Goal: Find specific page/section: Find specific page/section

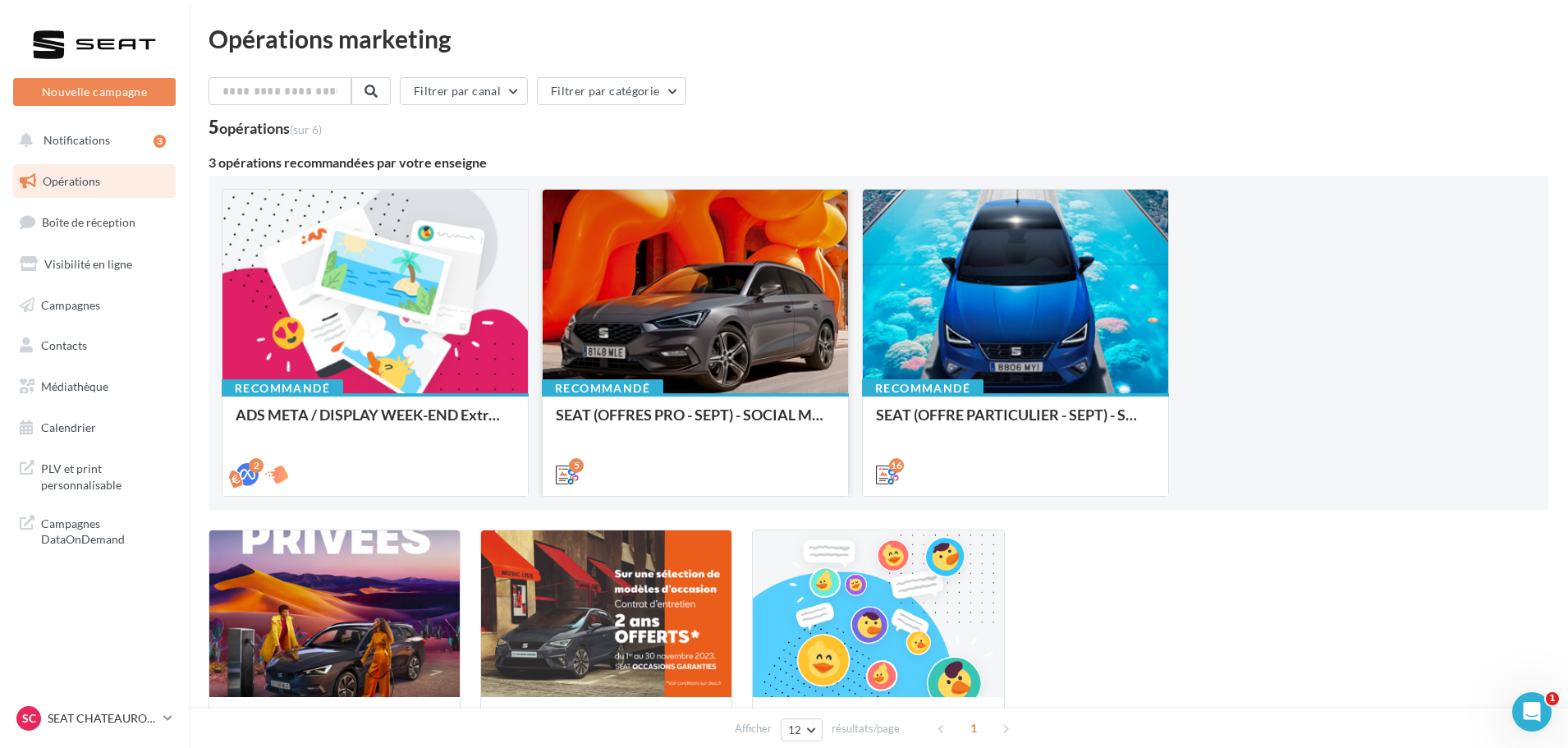
click at [716, 292] on div at bounding box center [695, 292] width 305 height 205
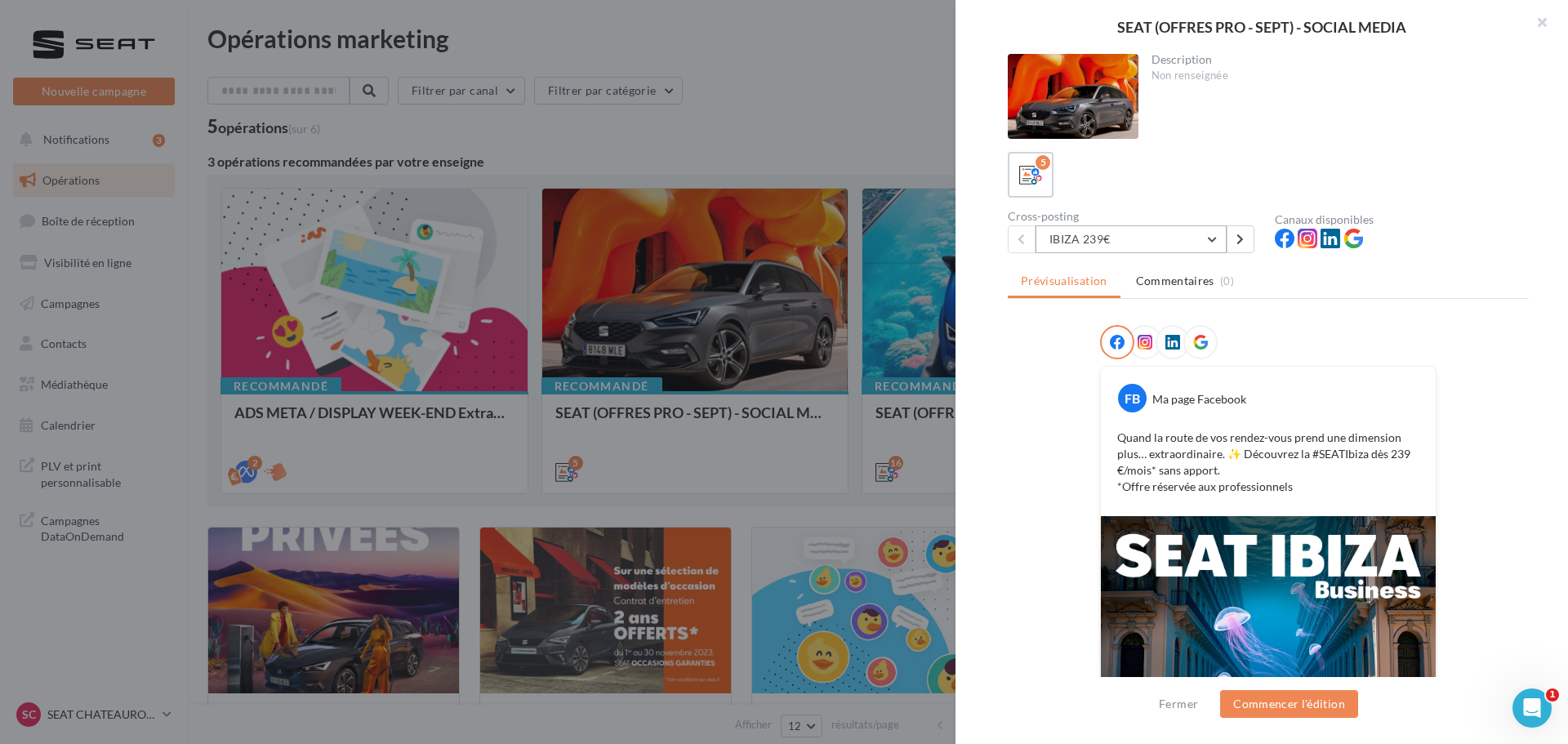
click at [1208, 234] on button "IBIZA 239€" at bounding box center [1131, 239] width 191 height 28
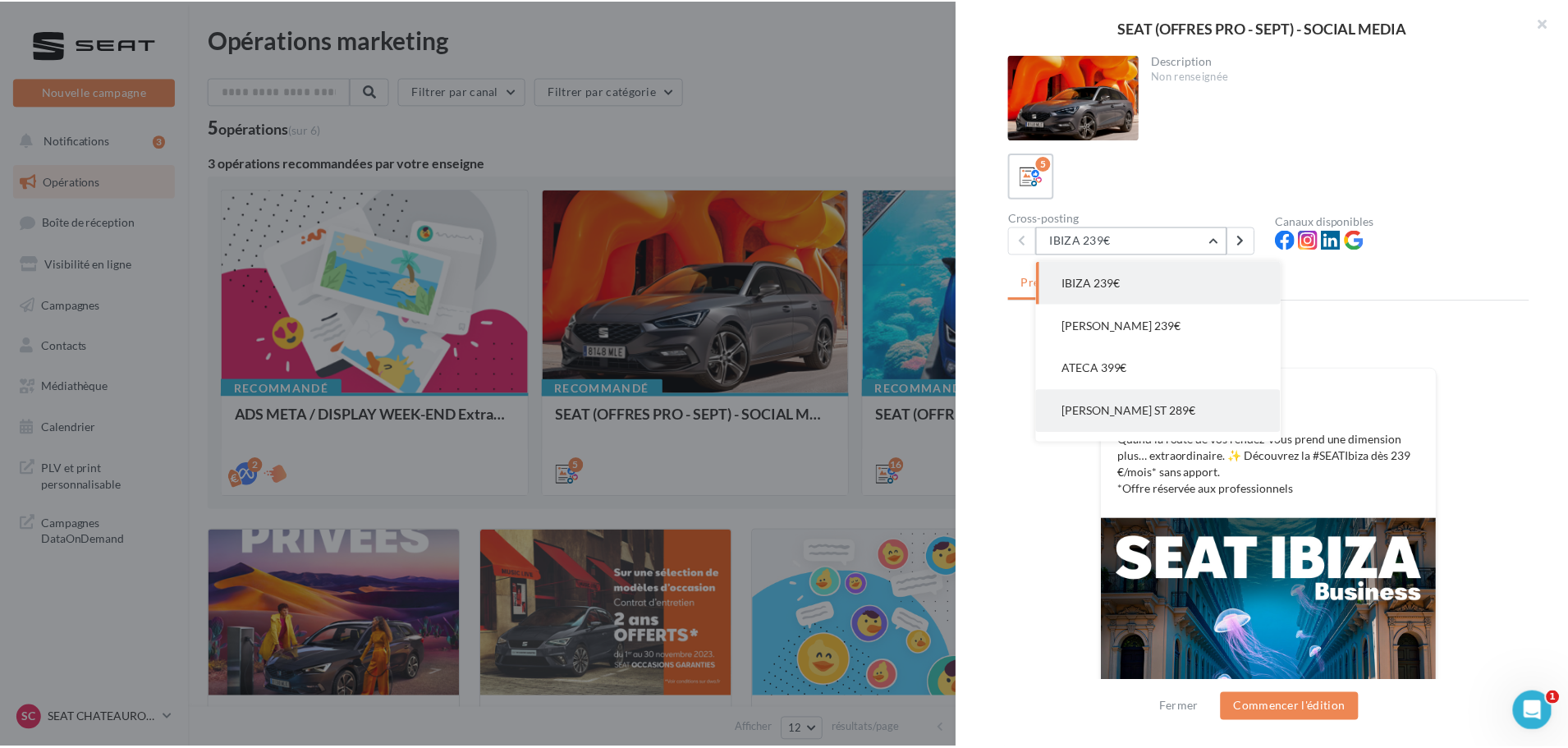
scroll to position [33, 0]
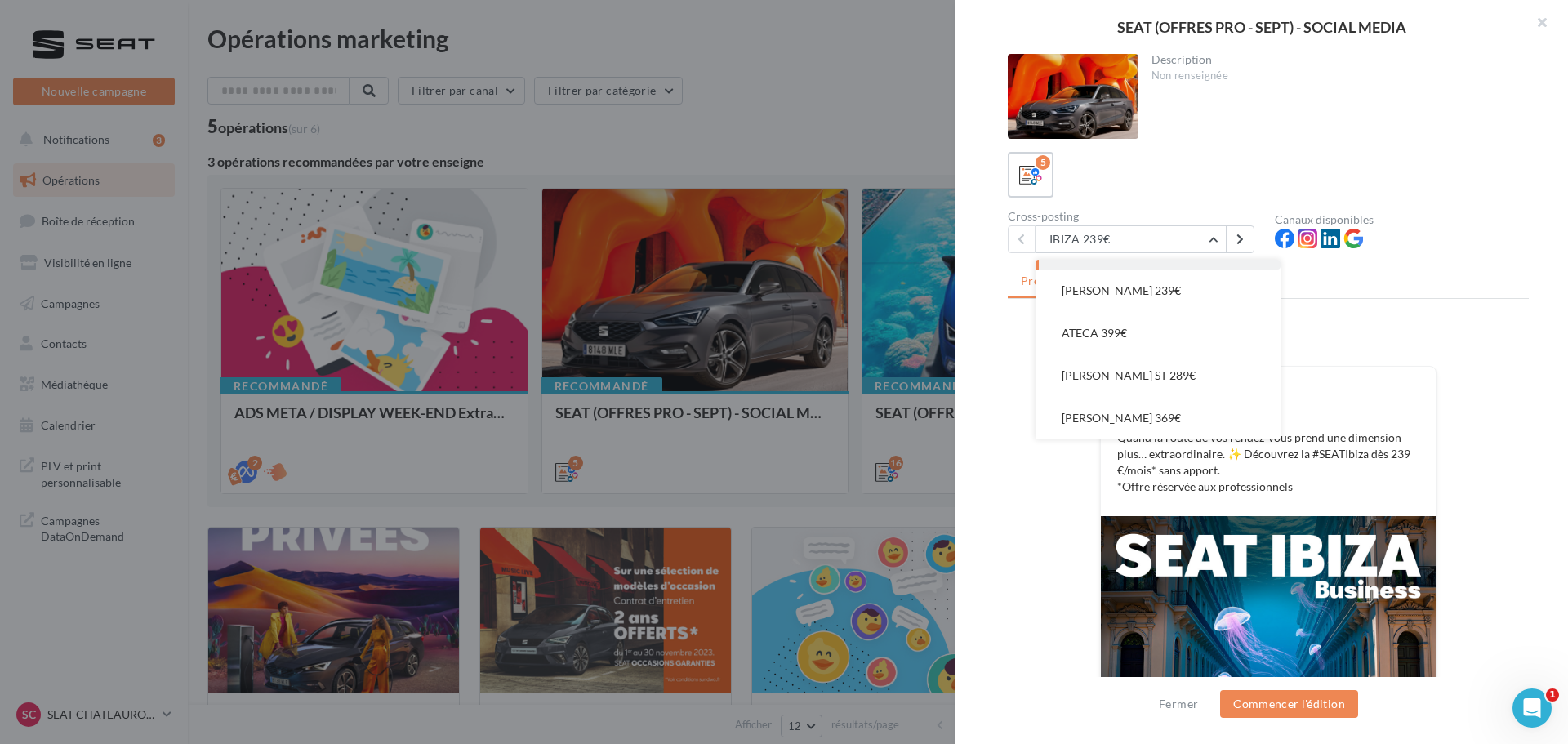
click at [678, 84] on div at bounding box center [784, 372] width 1568 height 744
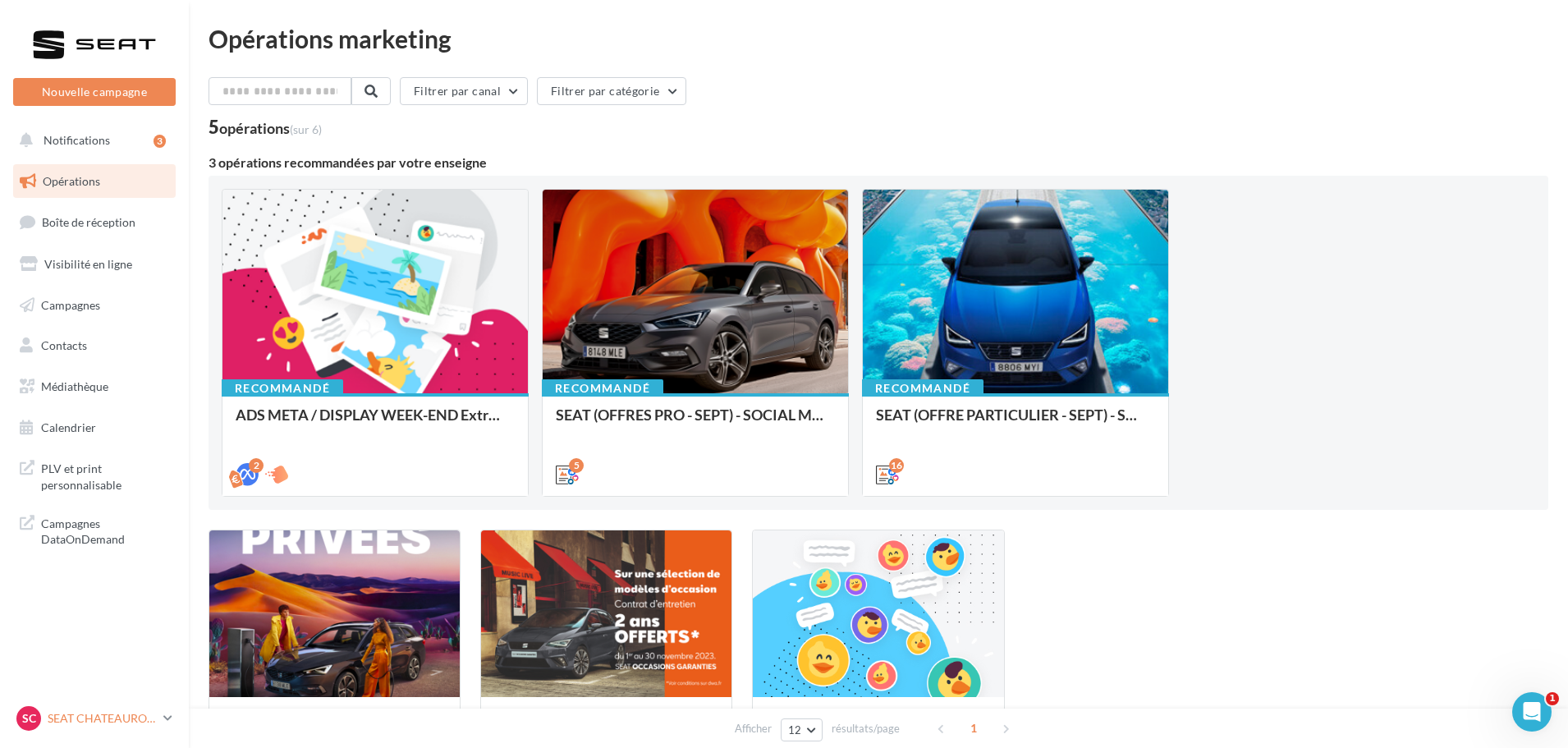
click at [116, 708] on div "SC SEAT [GEOGRAPHIC_DATA] seat-[GEOGRAPHIC_DATA]-36007" at bounding box center [87, 718] width 141 height 25
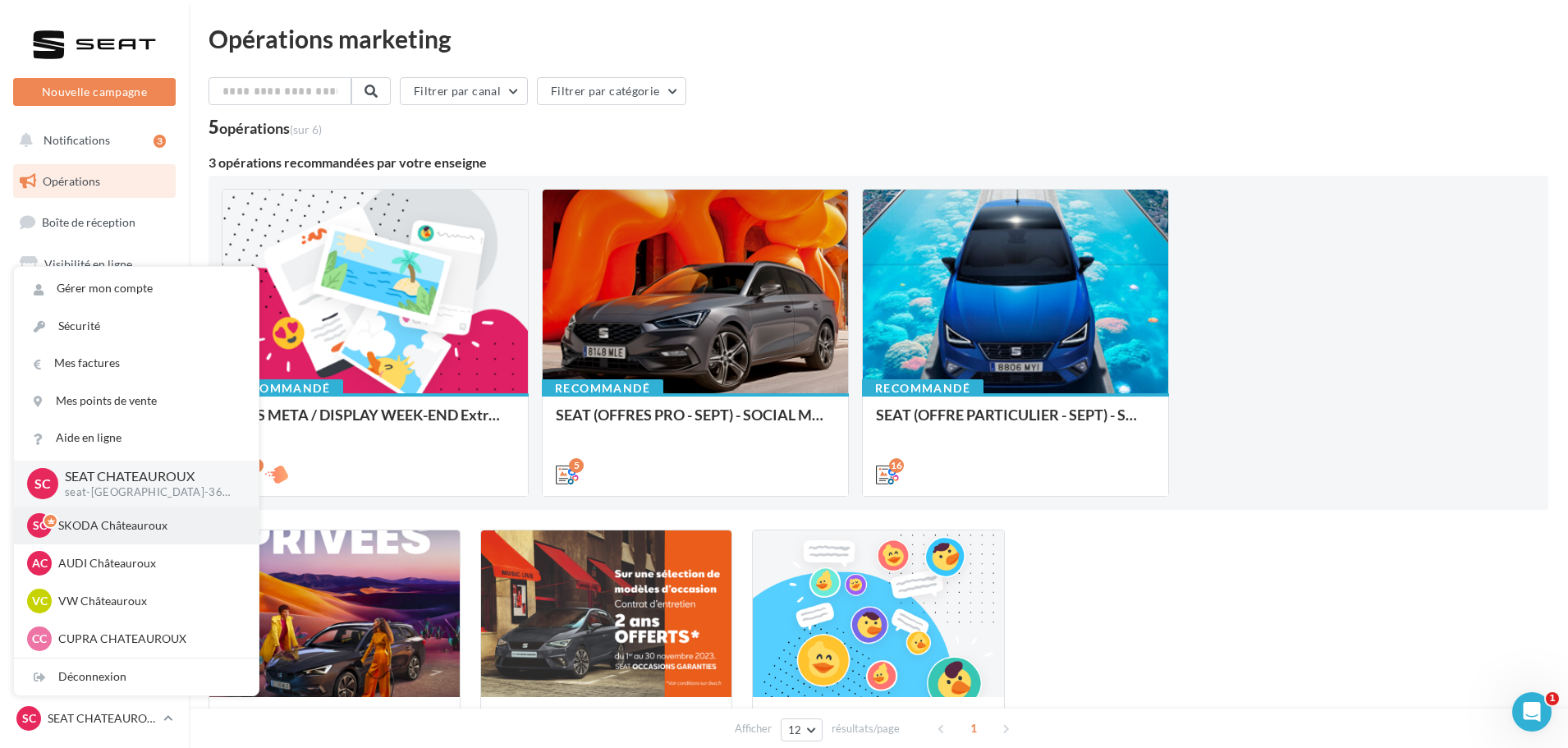
click at [111, 524] on p "SKODA Châteauroux" at bounding box center [149, 525] width 180 height 17
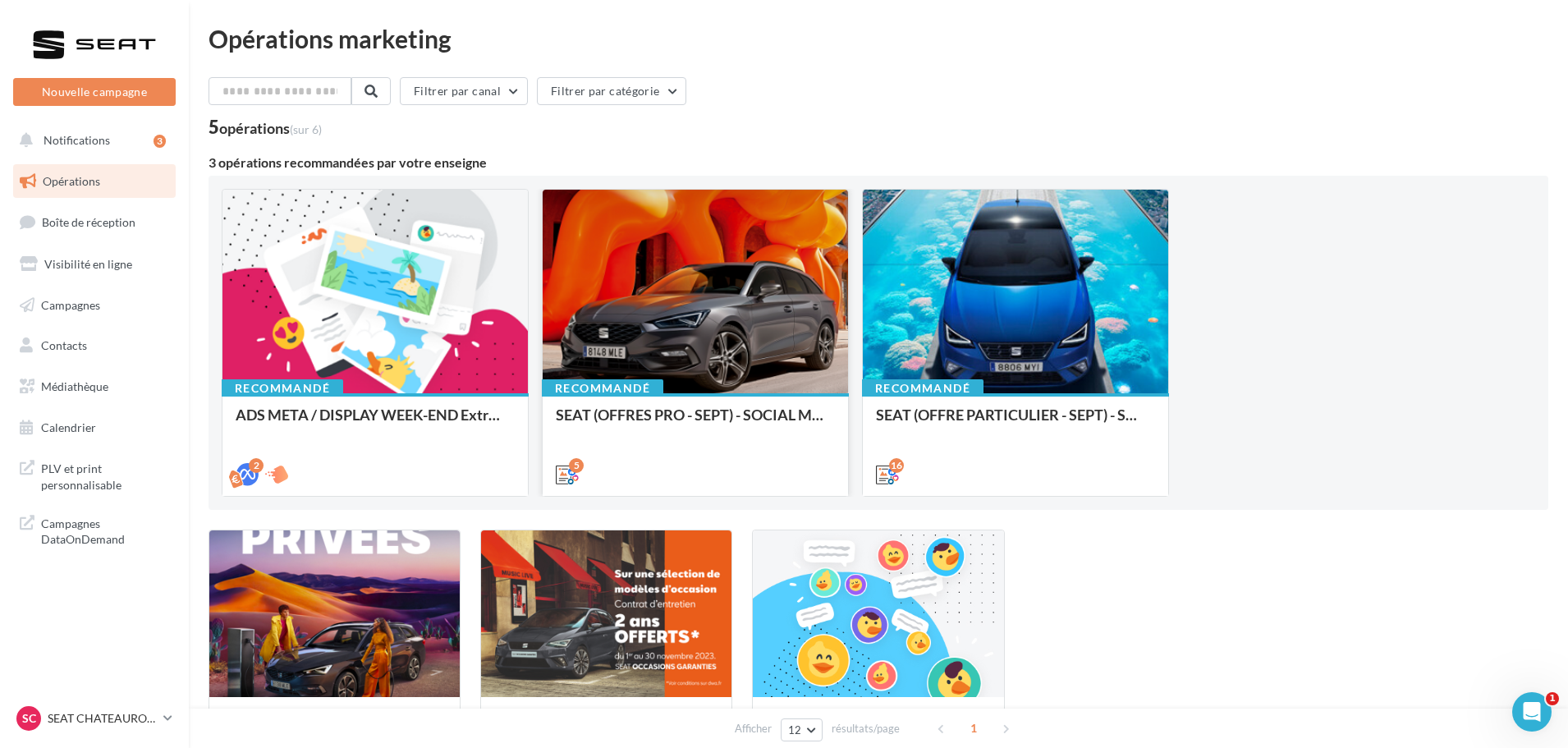
click at [708, 250] on div at bounding box center [695, 292] width 305 height 205
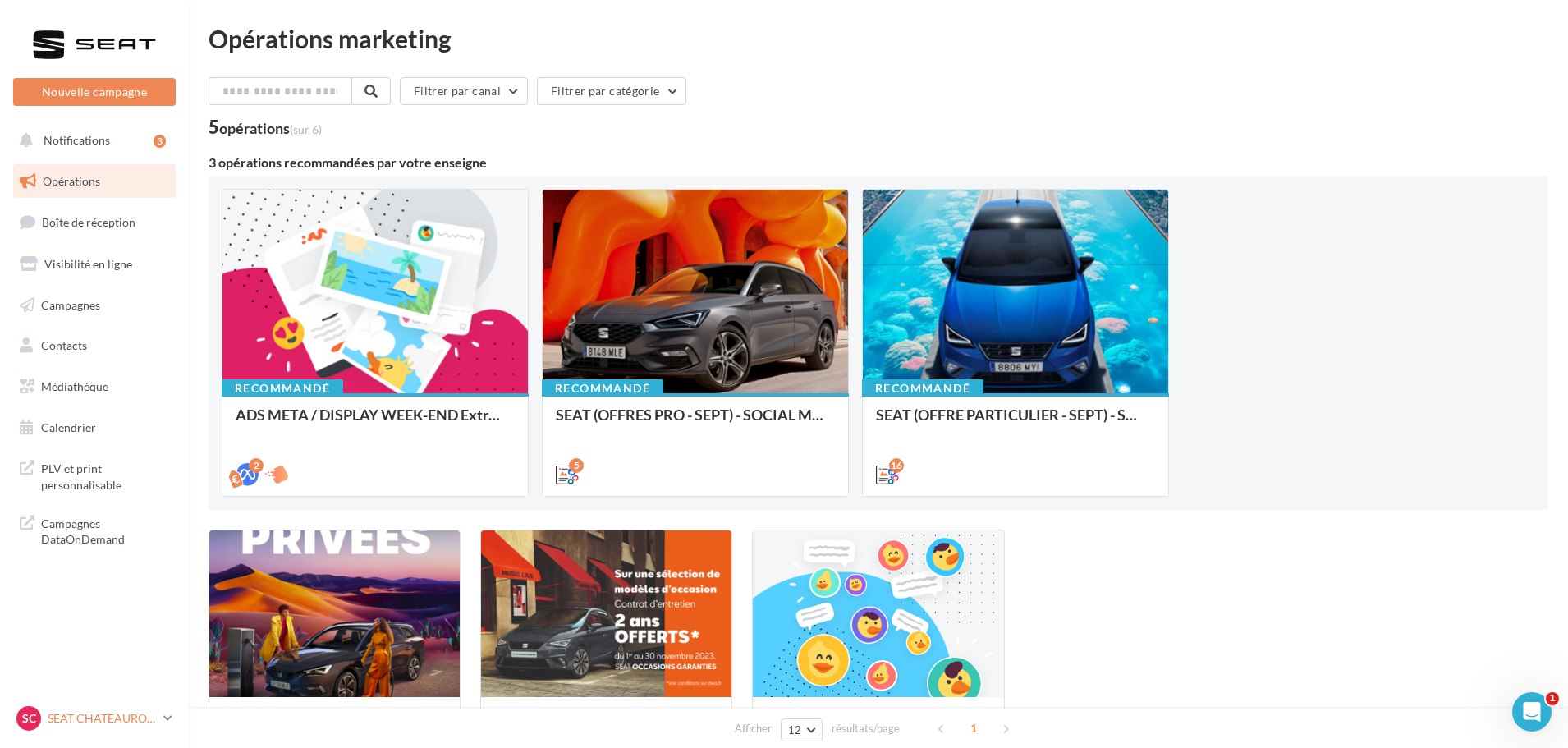
click at [96, 710] on p "SEAT CHATEAUROUX" at bounding box center [102, 718] width 109 height 17
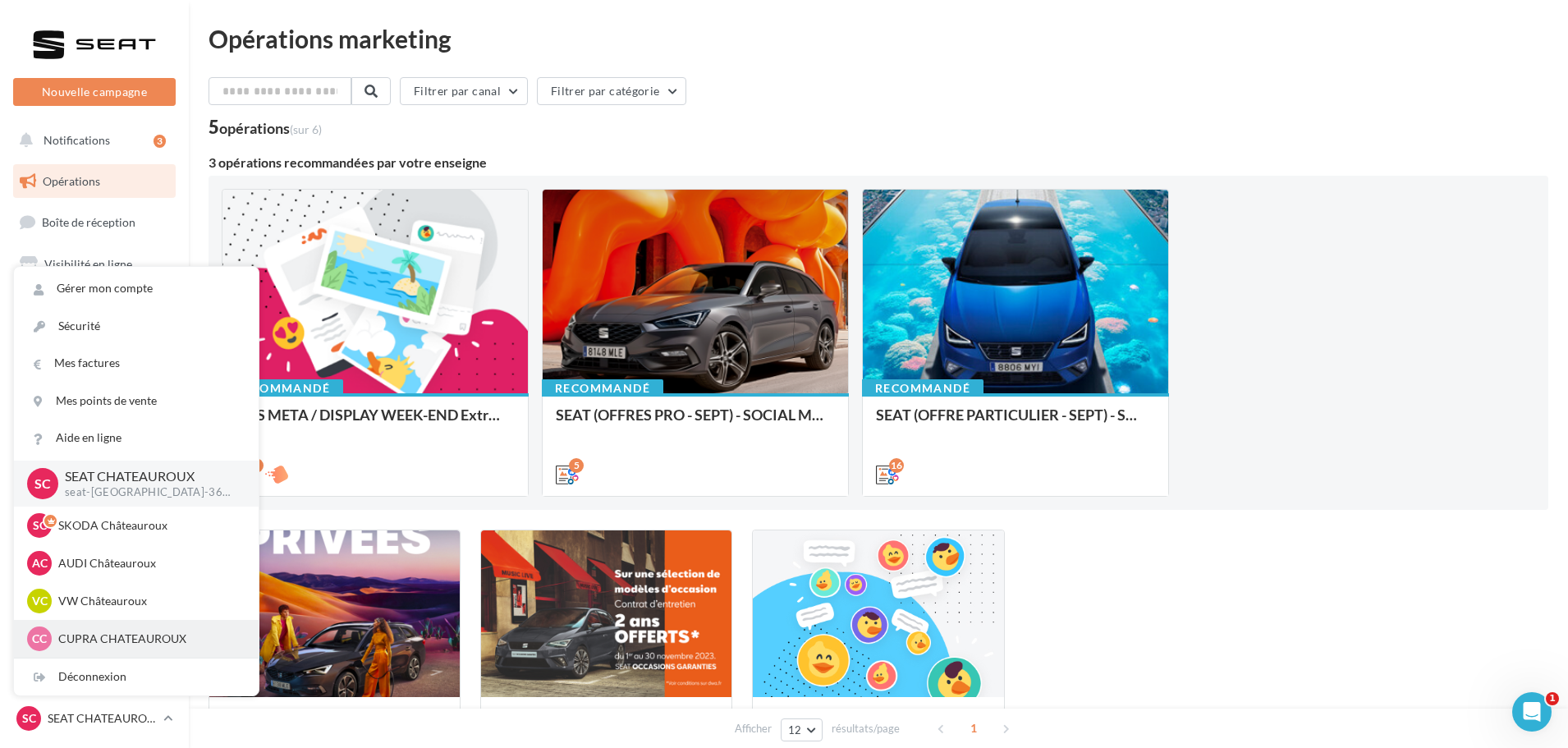
click at [88, 636] on p "CUPRA CHATEAUROUX" at bounding box center [149, 638] width 180 height 17
